Goal: Obtain resource: Obtain resource

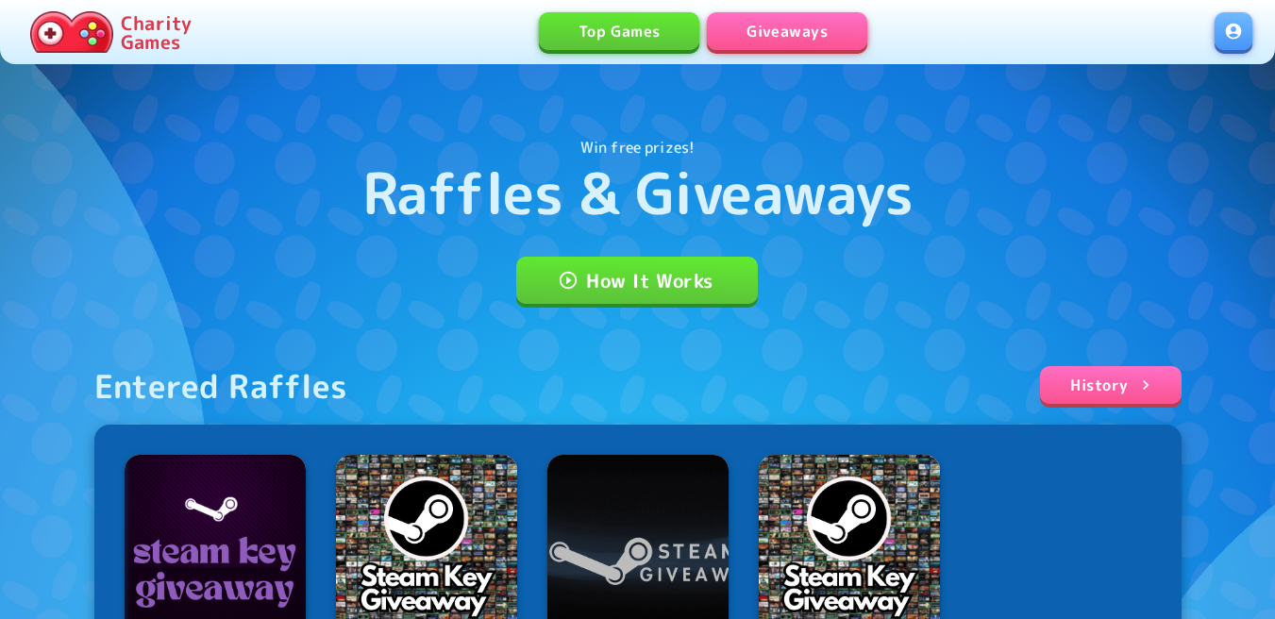
click at [1249, 38] on link at bounding box center [1233, 31] width 38 height 38
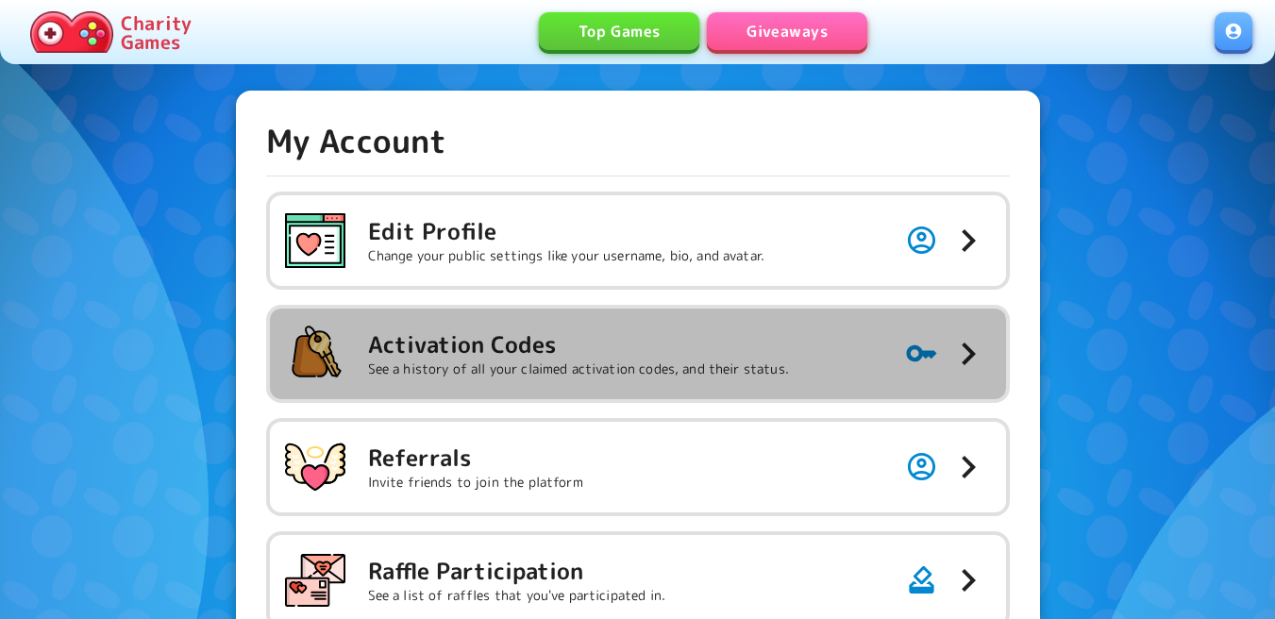
drag, startPoint x: 680, startPoint y: 374, endPoint x: 752, endPoint y: 155, distance: 230.3
click at [680, 373] on p "See a history of all your claimed activation codes, and their status." at bounding box center [578, 368] width 421 height 19
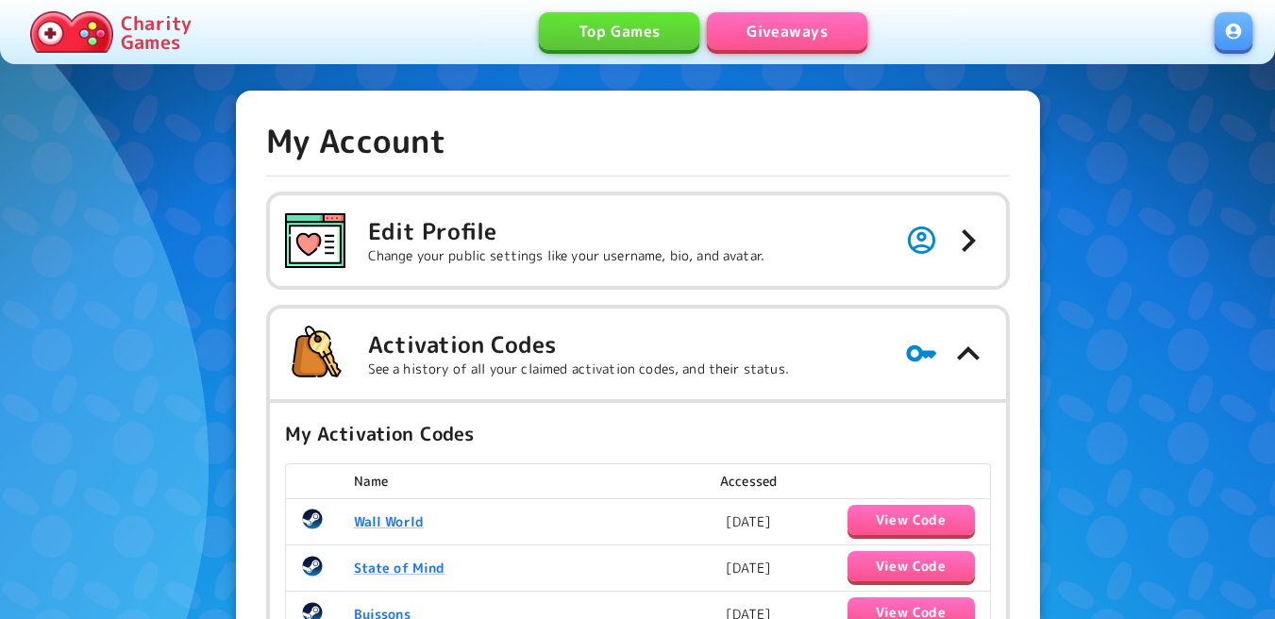
click at [813, 36] on link "Giveaways" at bounding box center [787, 31] width 160 height 38
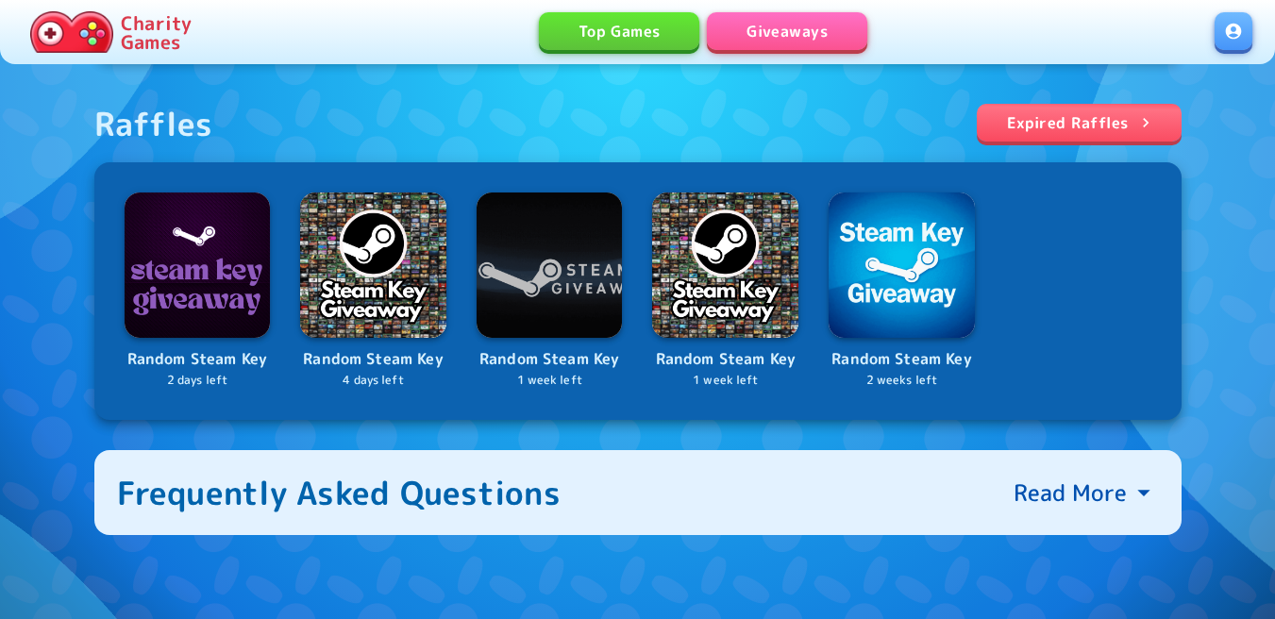
scroll to position [660, 0]
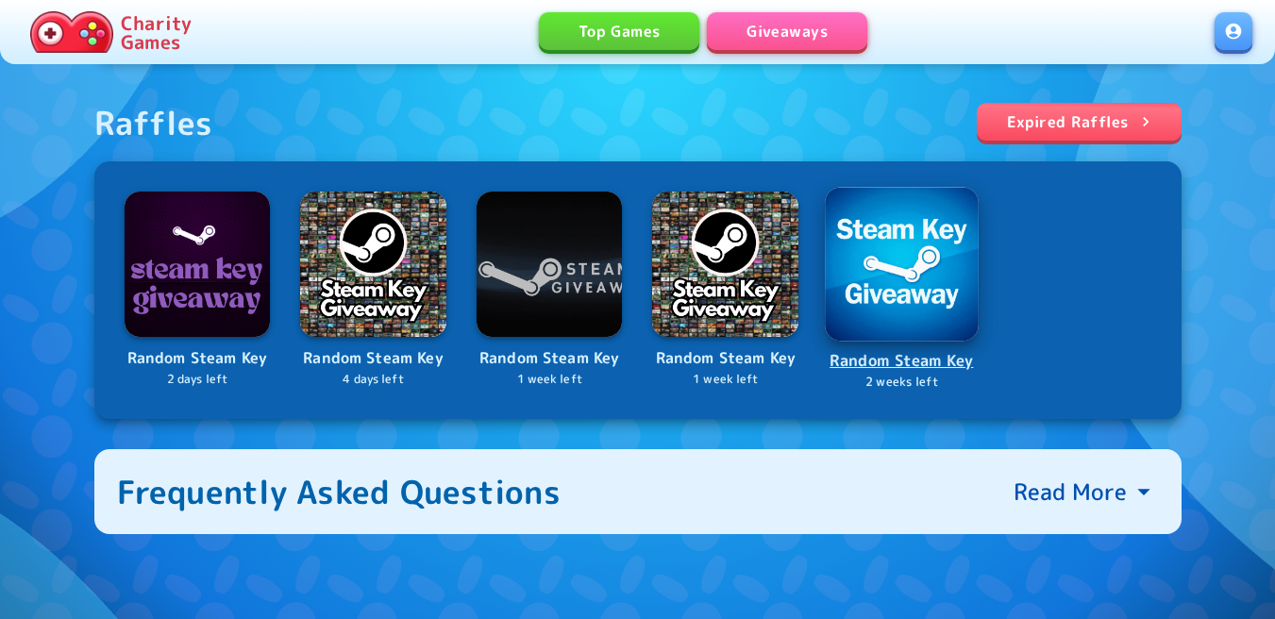
click at [905, 285] on img at bounding box center [902, 264] width 154 height 154
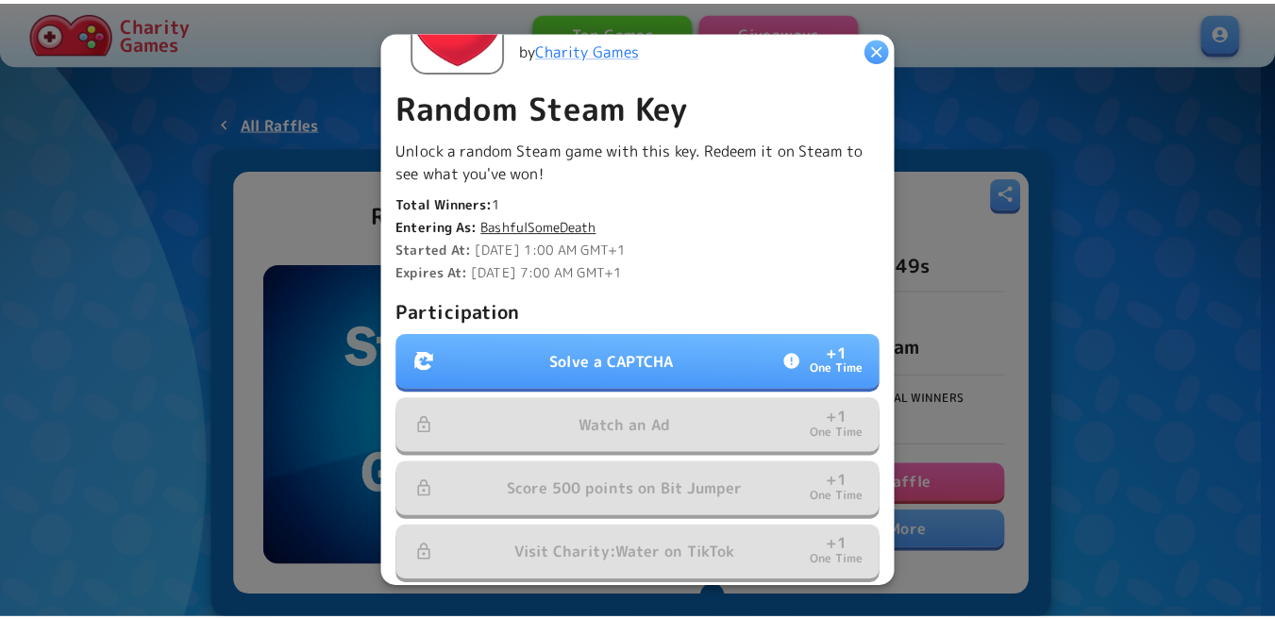
scroll to position [472, 0]
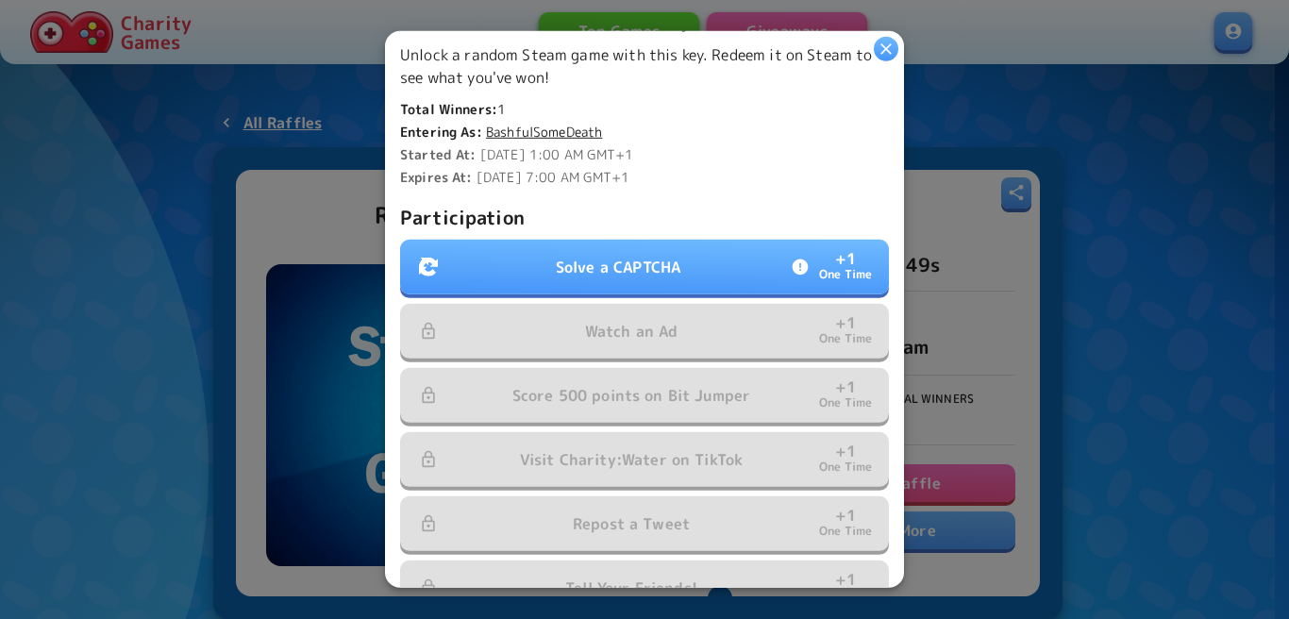
click at [658, 263] on p "Solve a CAPTCHA" at bounding box center [618, 267] width 125 height 23
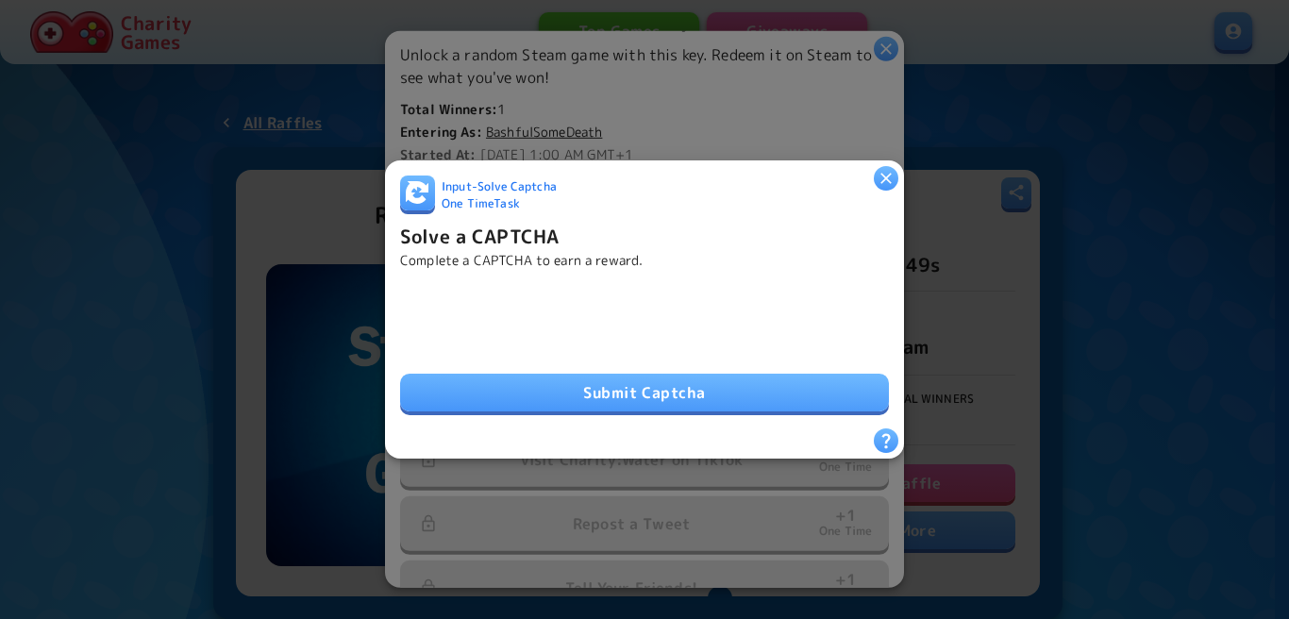
click at [670, 380] on button "Submit Captcha" at bounding box center [644, 393] width 489 height 38
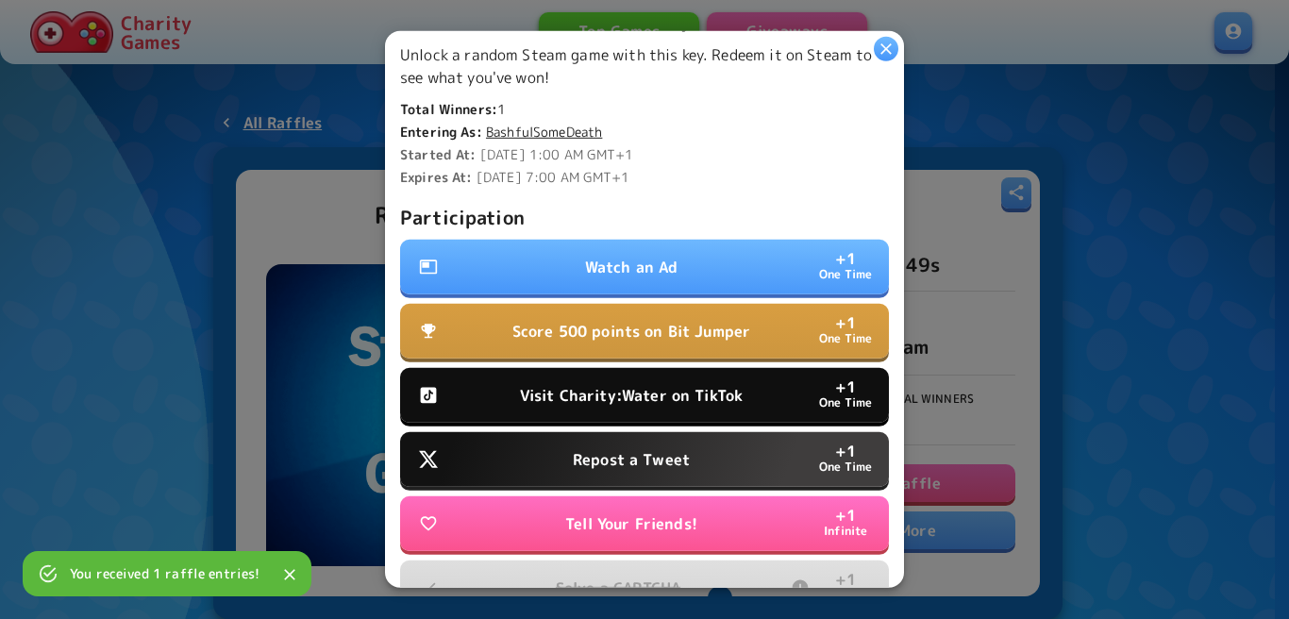
click at [656, 262] on p "Watch an Ad" at bounding box center [631, 267] width 93 height 23
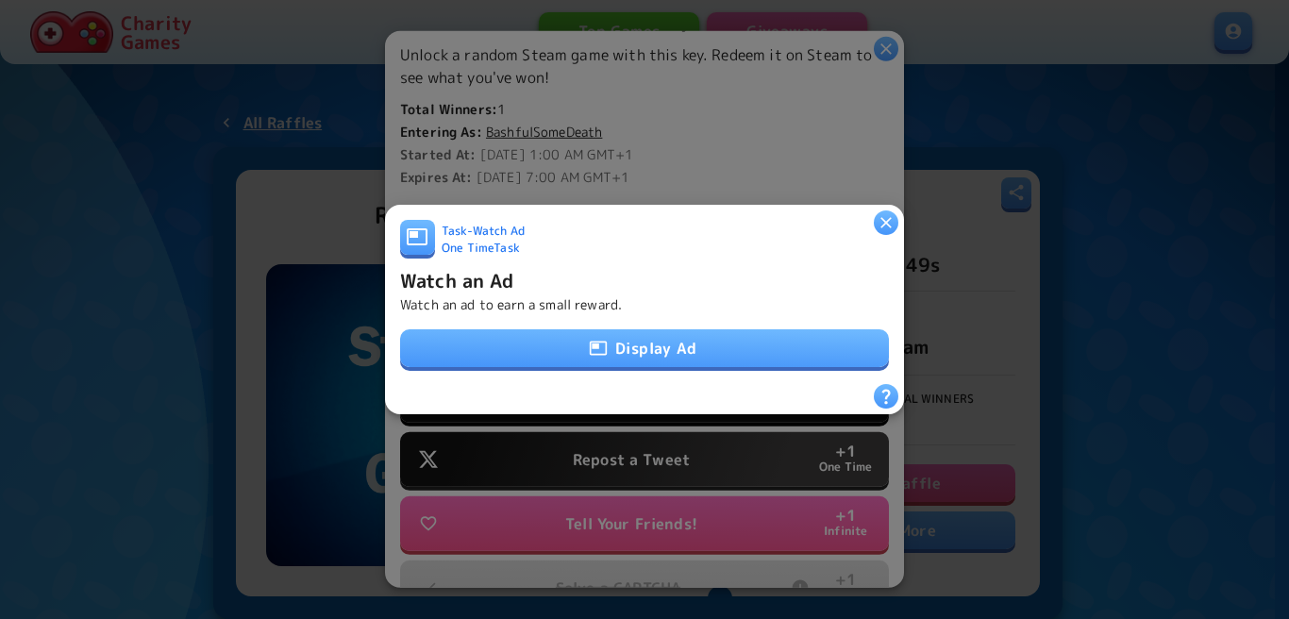
click at [626, 331] on button "Display Ad" at bounding box center [644, 348] width 489 height 38
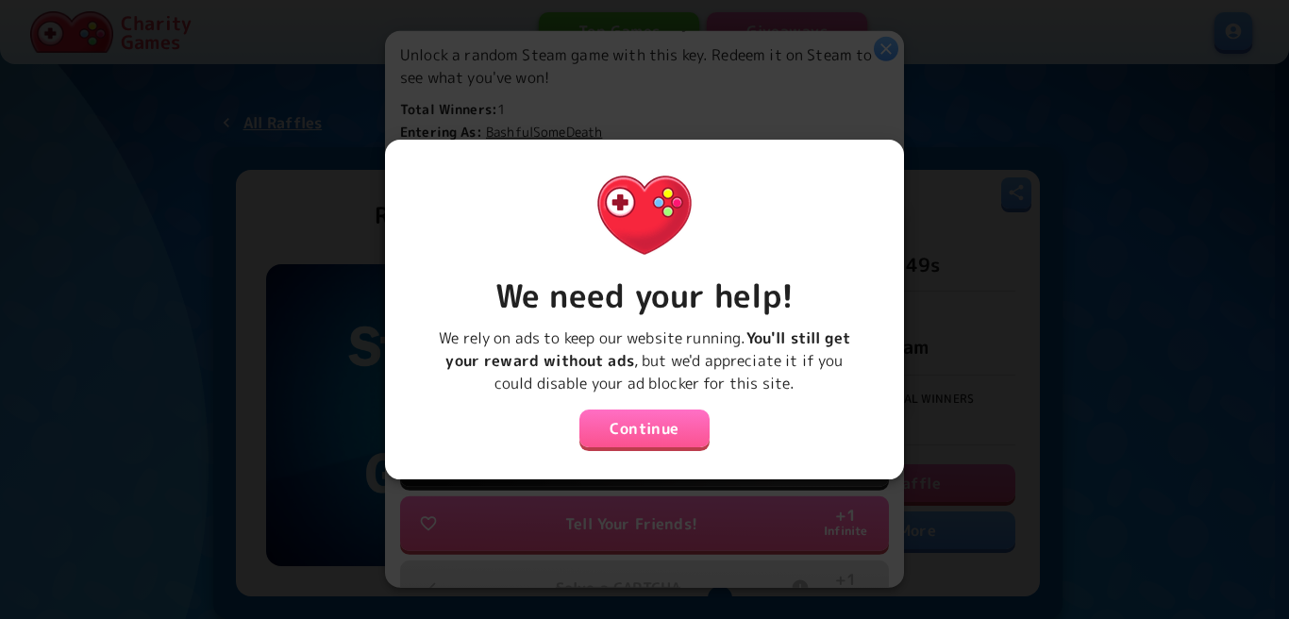
click at [641, 423] on button "Continue" at bounding box center [644, 428] width 130 height 38
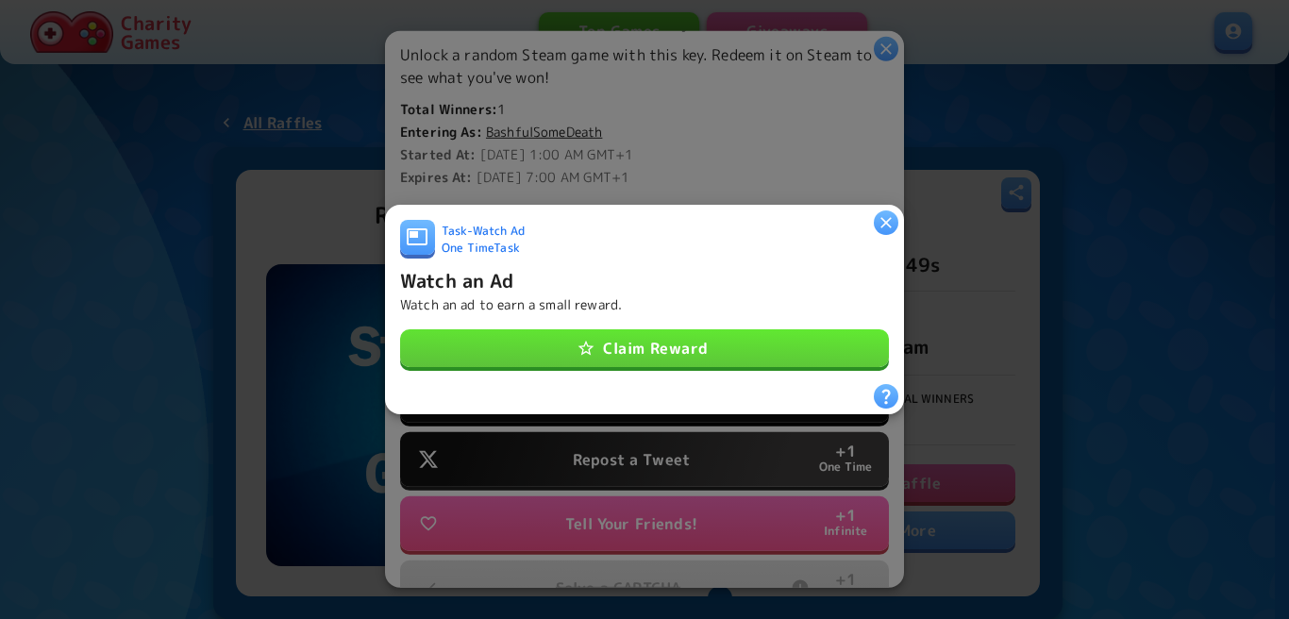
click at [592, 349] on button "Claim Reward" at bounding box center [644, 348] width 489 height 38
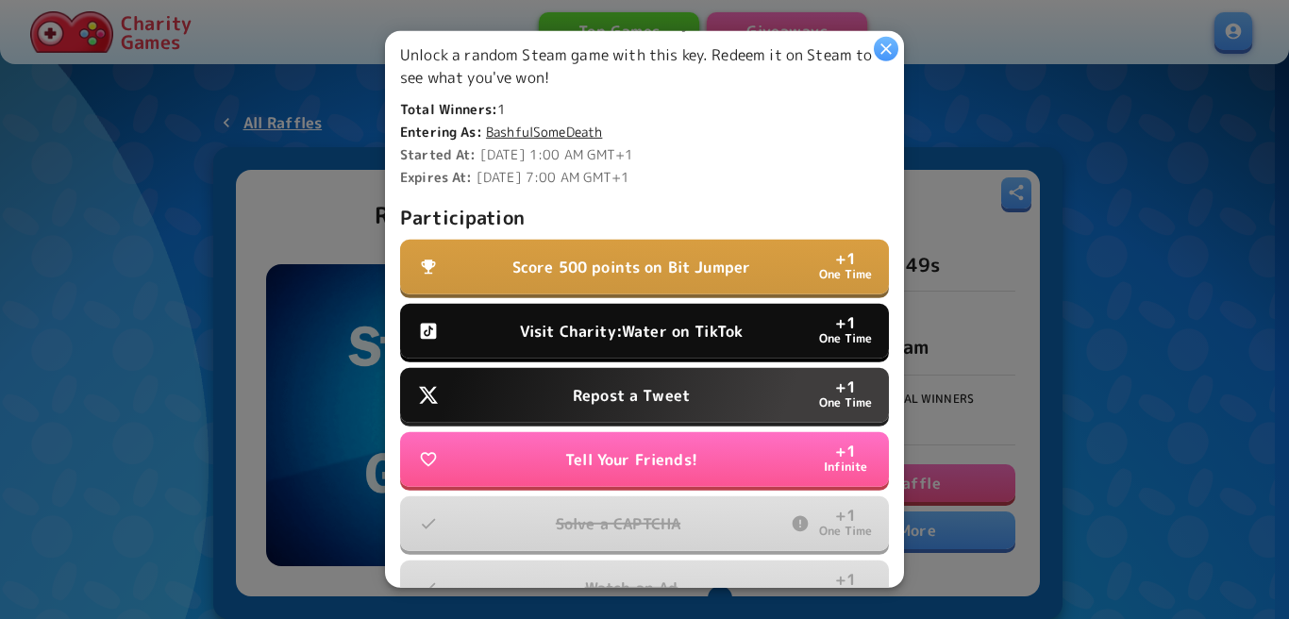
click at [654, 324] on p "Visit Charity:Water on TikTok" at bounding box center [631, 331] width 223 height 23
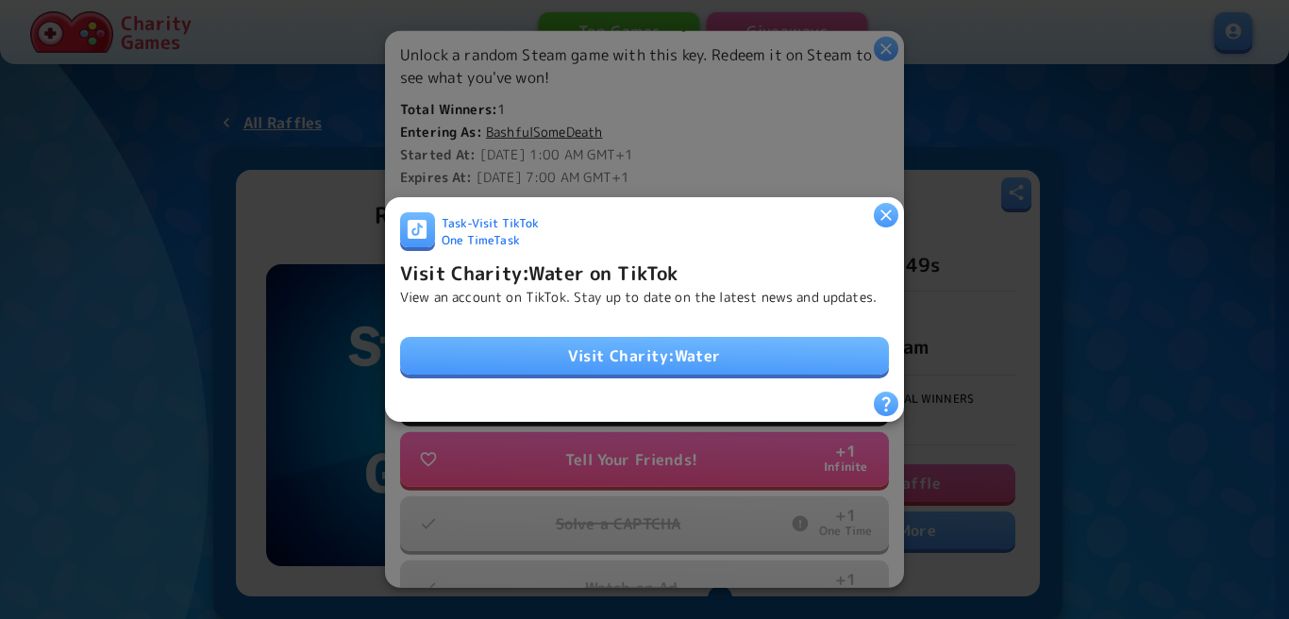
click at [652, 347] on link "Visit Charity:Water" at bounding box center [644, 356] width 489 height 38
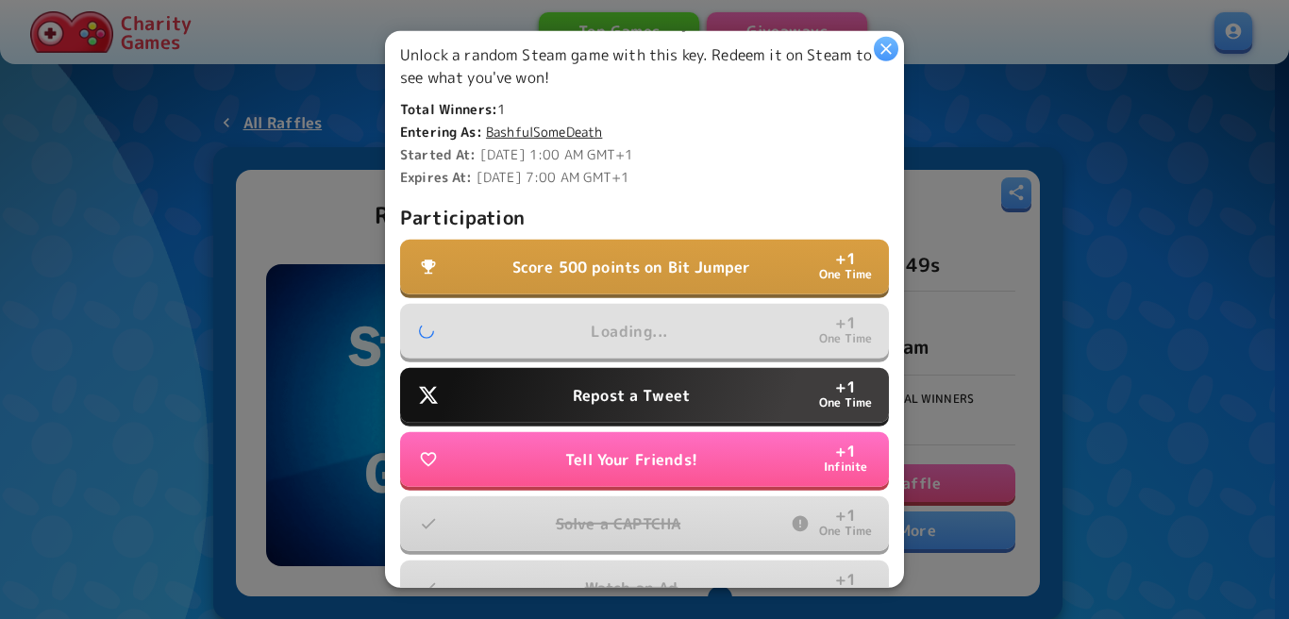
click at [677, 394] on p "Repost a Tweet" at bounding box center [631, 395] width 117 height 23
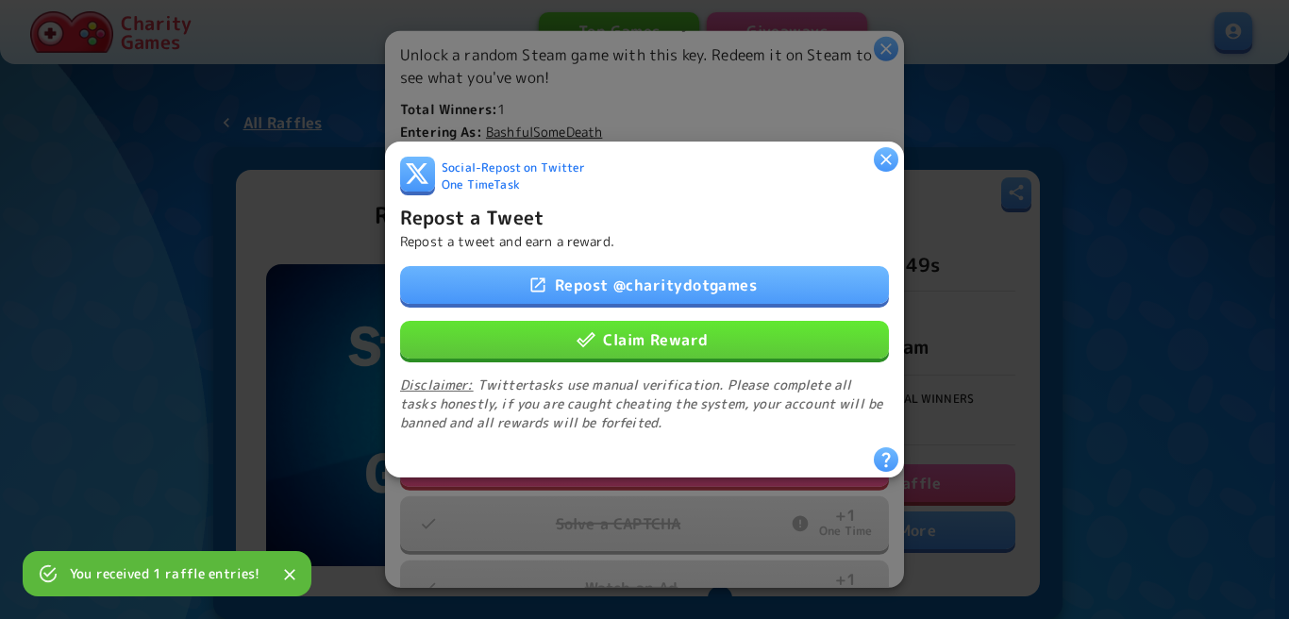
click at [639, 331] on button "Claim Reward" at bounding box center [644, 340] width 489 height 38
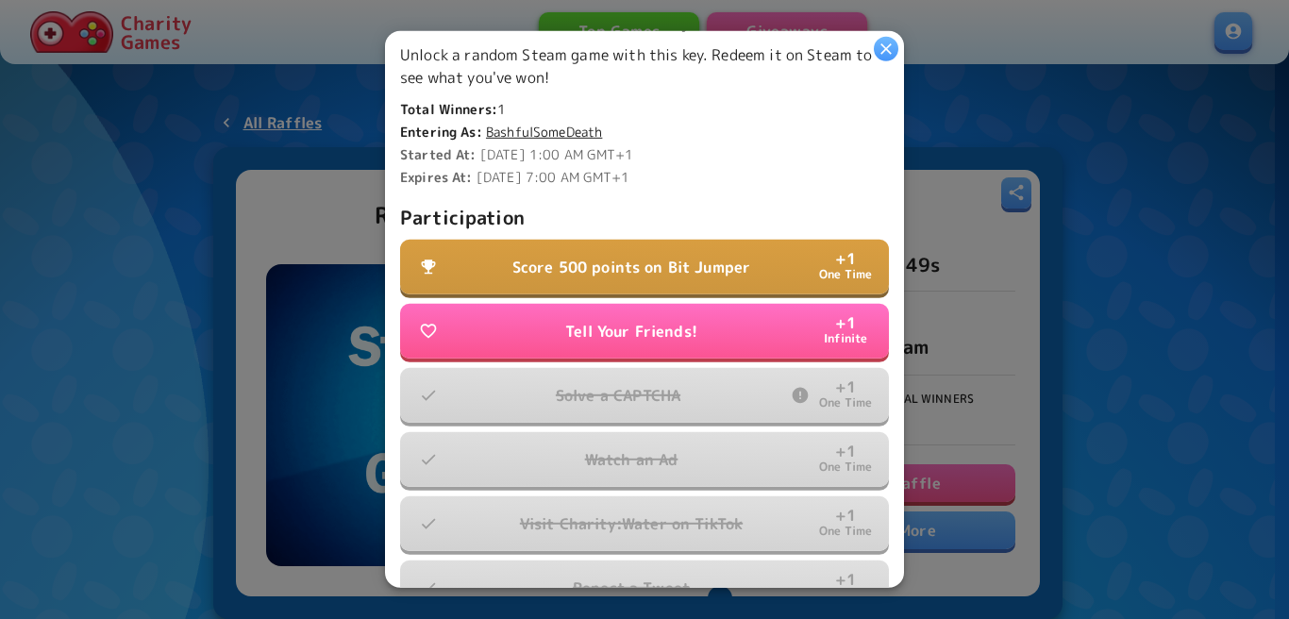
click at [678, 273] on button "Score 500 points on Bit Jumper + 1 One Time" at bounding box center [644, 267] width 489 height 55
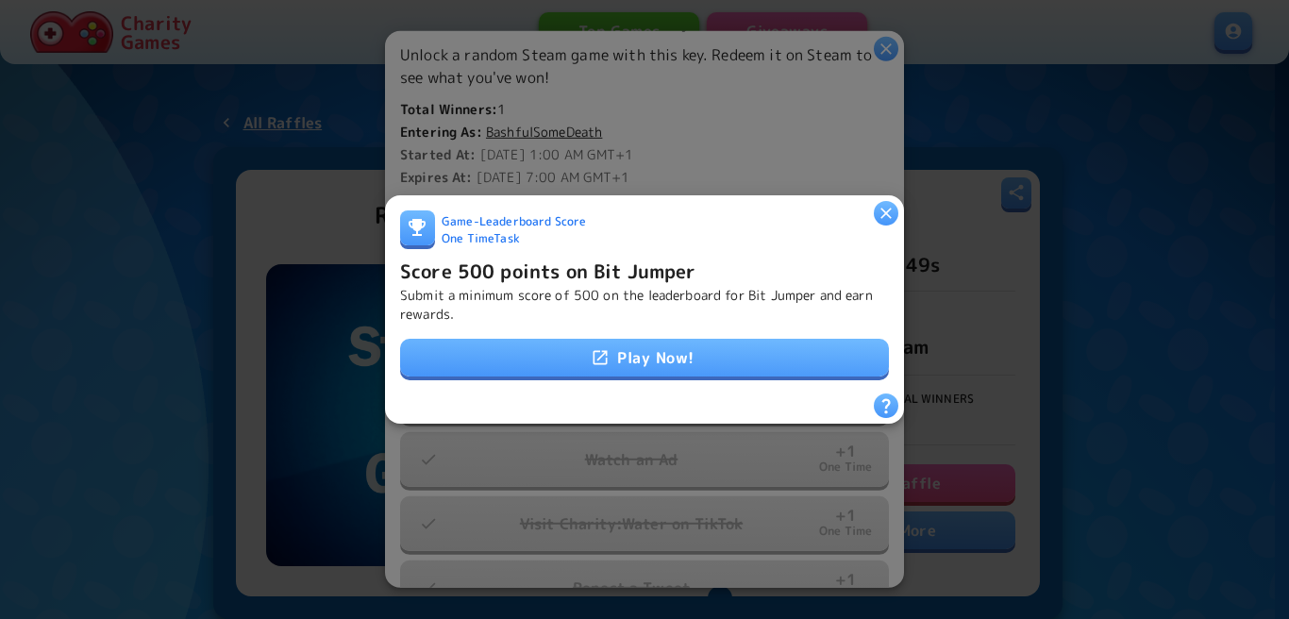
click at [671, 346] on link "Play Now!" at bounding box center [644, 358] width 489 height 38
click at [634, 257] on h6 "Score 500 points on Bit Jumper" at bounding box center [548, 271] width 296 height 30
click at [629, 263] on h6 "Score 500 points on Bit Jumper" at bounding box center [548, 271] width 296 height 30
click at [649, 286] on p "Submit a minimum score of 500 on the leaderboard for Bit Jumper and earn reward…" at bounding box center [644, 305] width 489 height 38
click at [656, 269] on h6 "Score 500 points on Bit Jumper" at bounding box center [548, 271] width 296 height 30
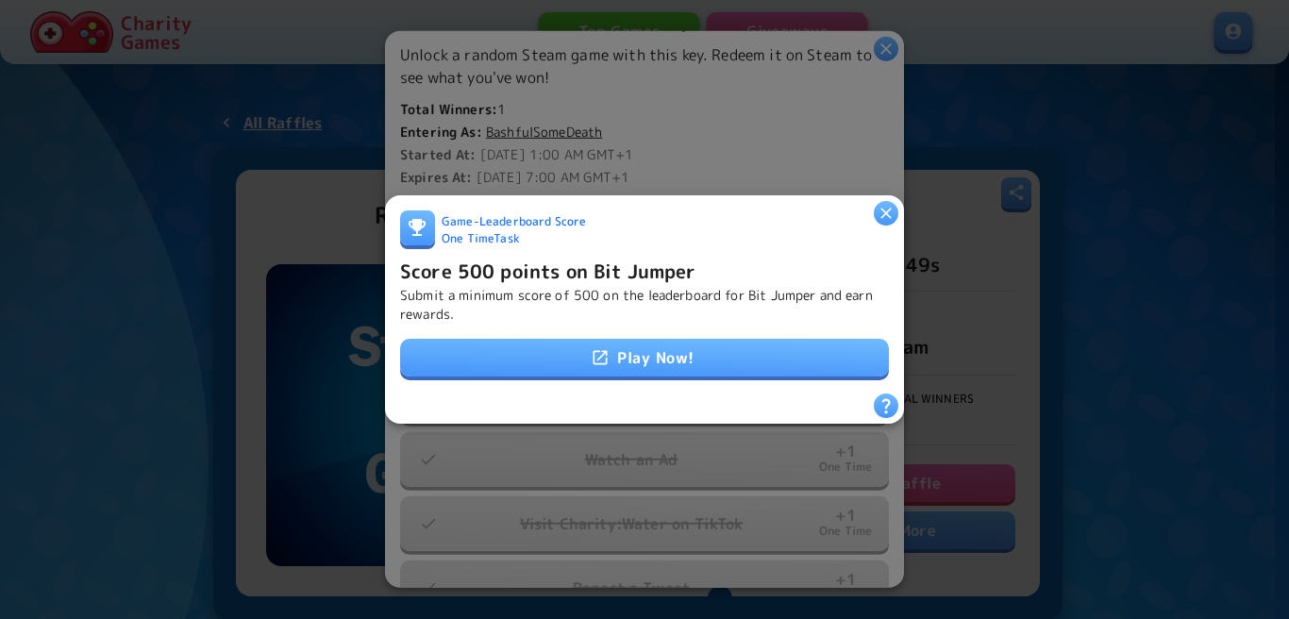
click at [687, 268] on h6 "Score 500 points on Bit Jumper" at bounding box center [548, 271] width 296 height 30
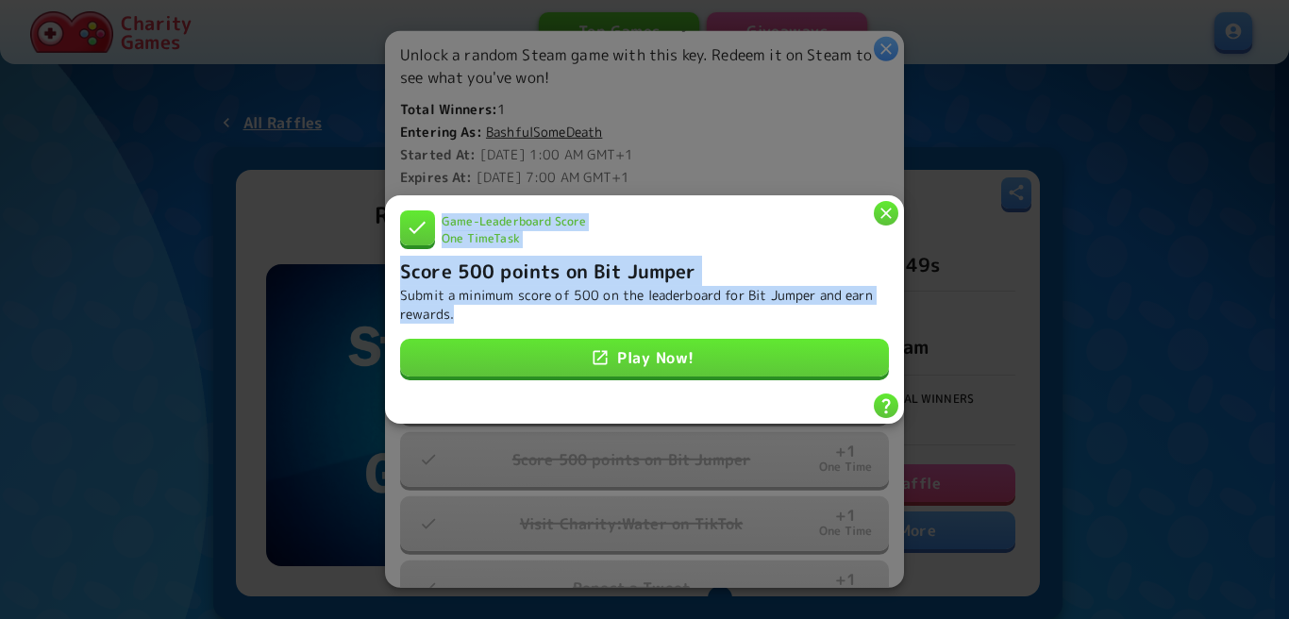
click at [888, 217] on div "Game - Leaderboard Score One Time Task Score 500 points on Bit Jumper Submit a …" at bounding box center [644, 309] width 519 height 228
click at [885, 208] on icon "button" at bounding box center [885, 213] width 11 height 11
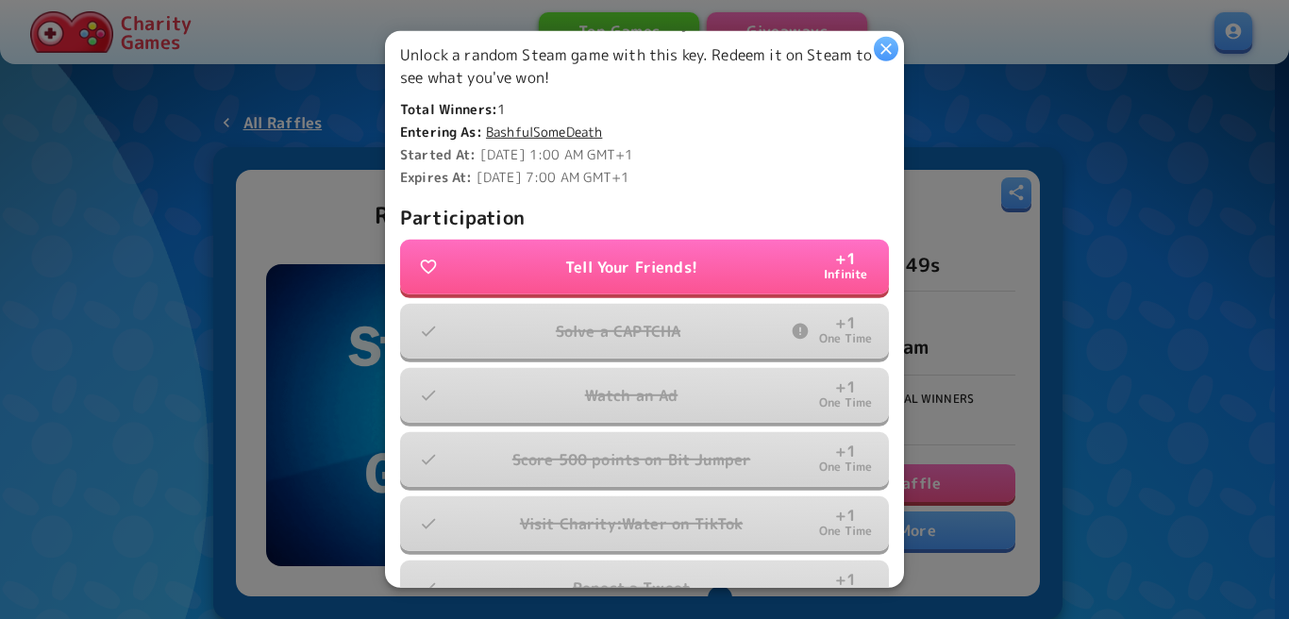
click at [895, 44] on button "button" at bounding box center [886, 49] width 25 height 25
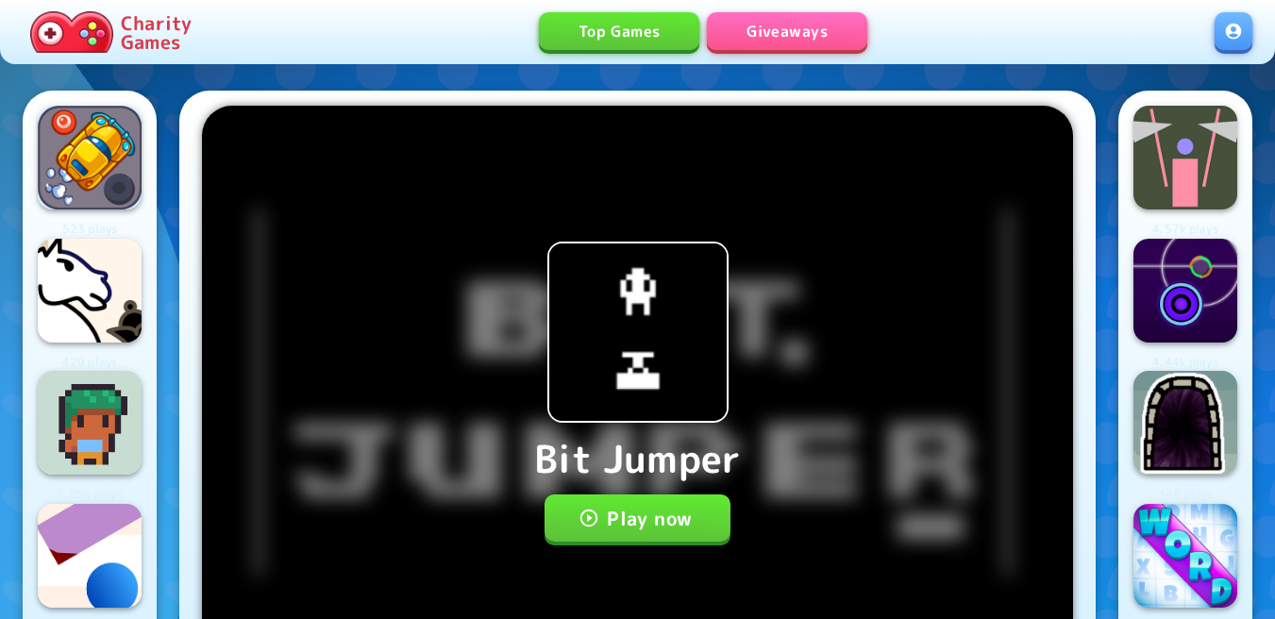
click at [624, 511] on button "Play now" at bounding box center [637, 517] width 186 height 47
